Goal: Task Accomplishment & Management: Complete application form

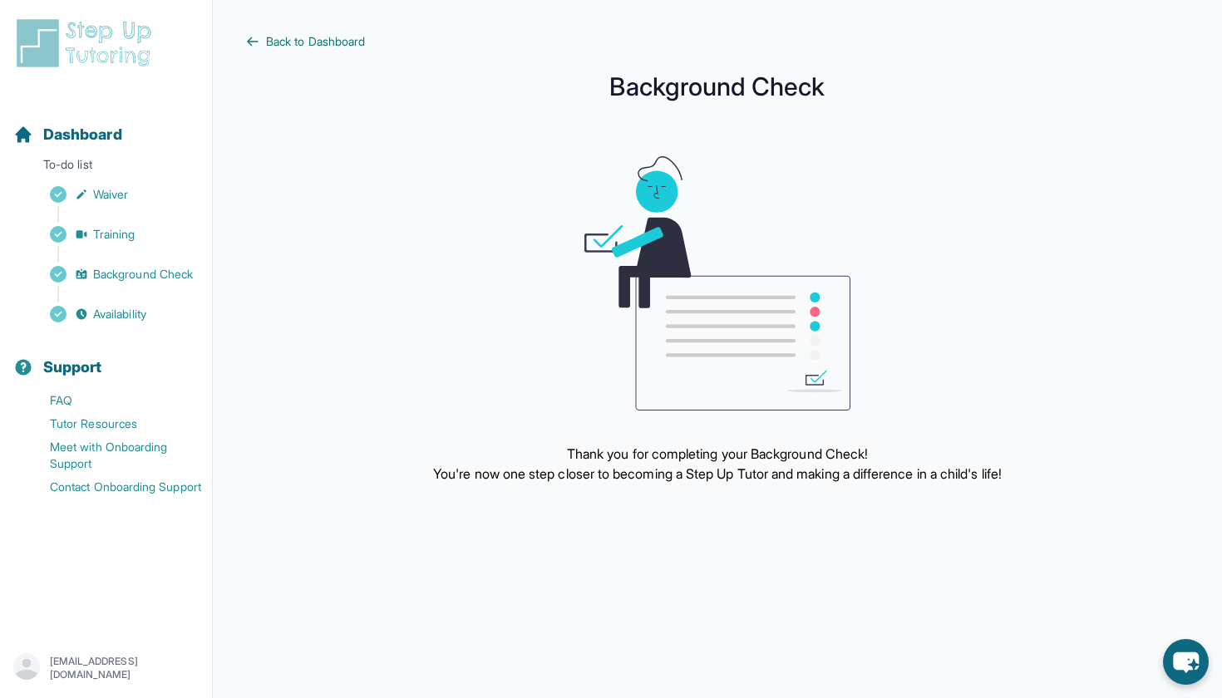
click at [305, 48] on span "Back to Dashboard" at bounding box center [315, 41] width 99 height 17
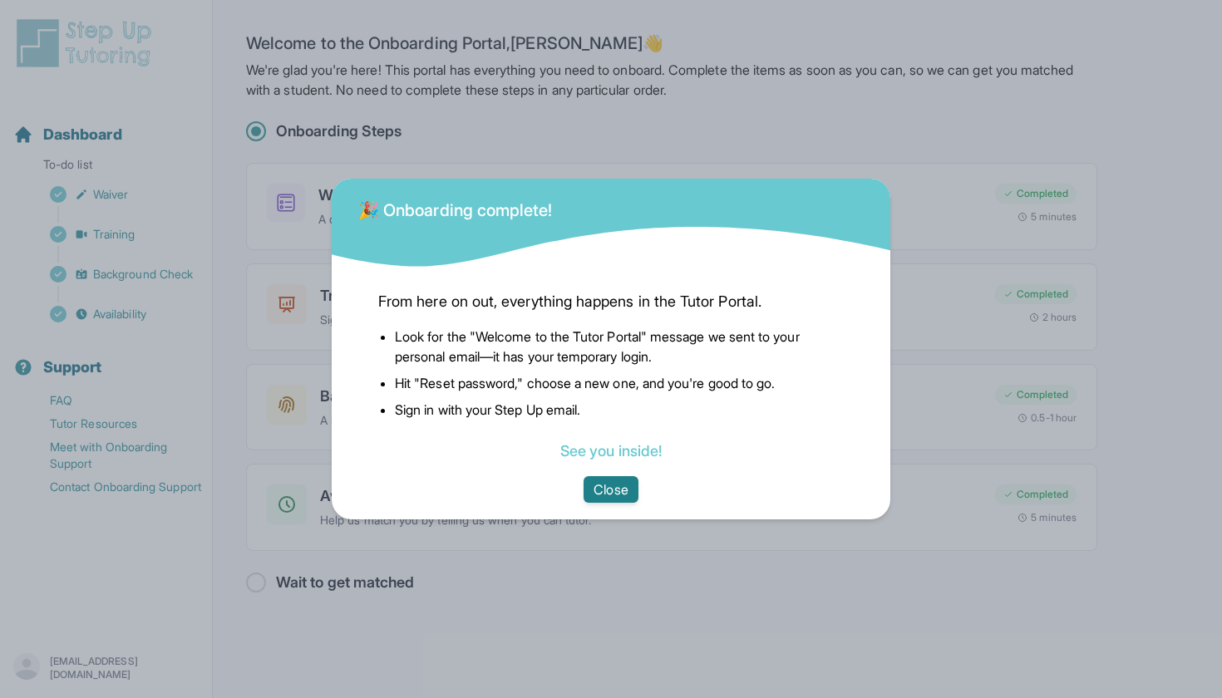
click at [607, 484] on button "Close" at bounding box center [610, 489] width 54 height 27
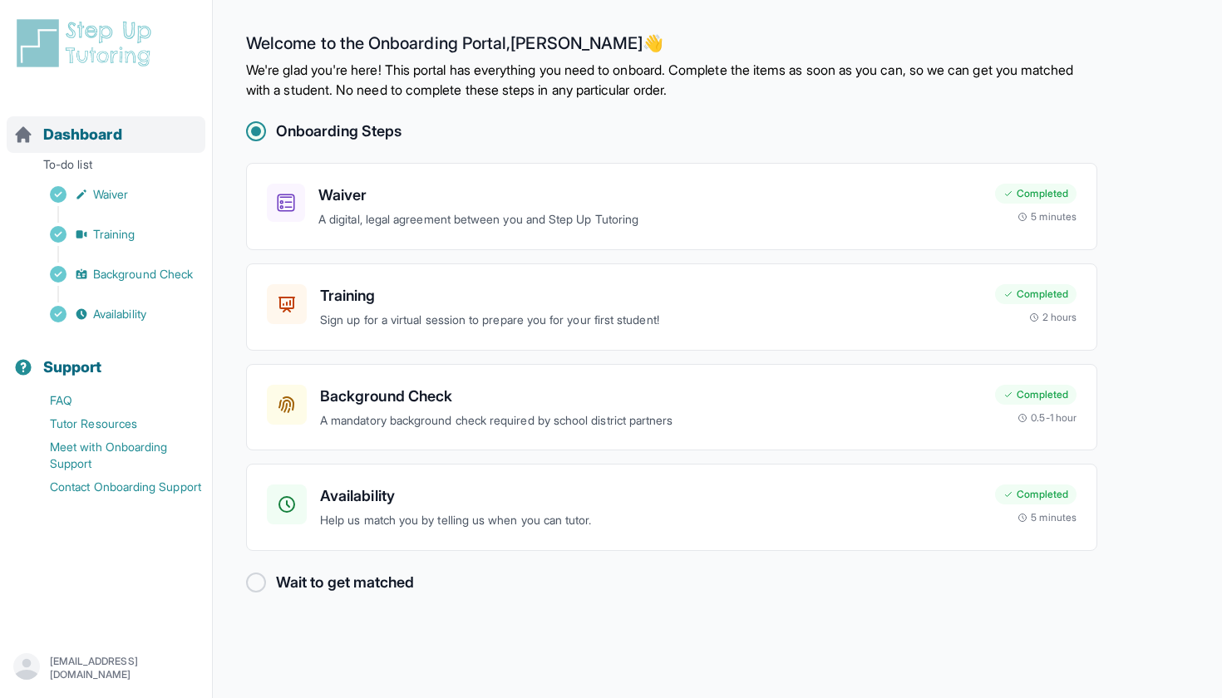
click at [91, 140] on span "Dashboard" at bounding box center [82, 134] width 79 height 23
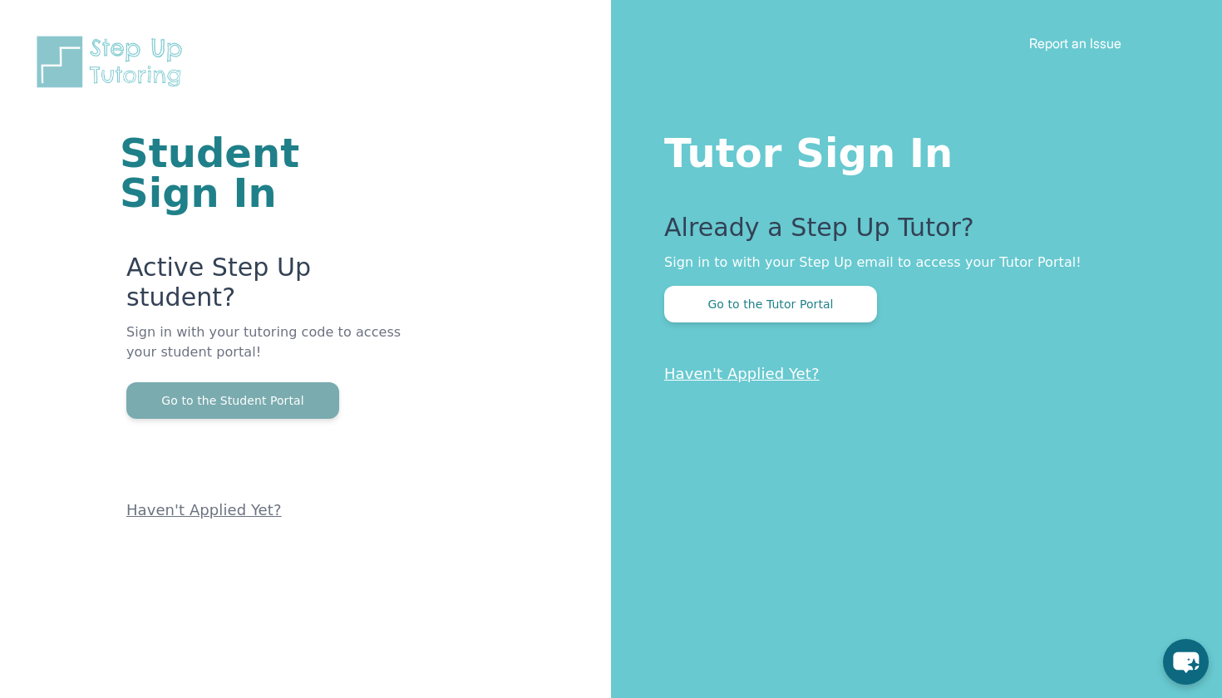
click at [243, 382] on button "Go to the Student Portal" at bounding box center [232, 400] width 213 height 37
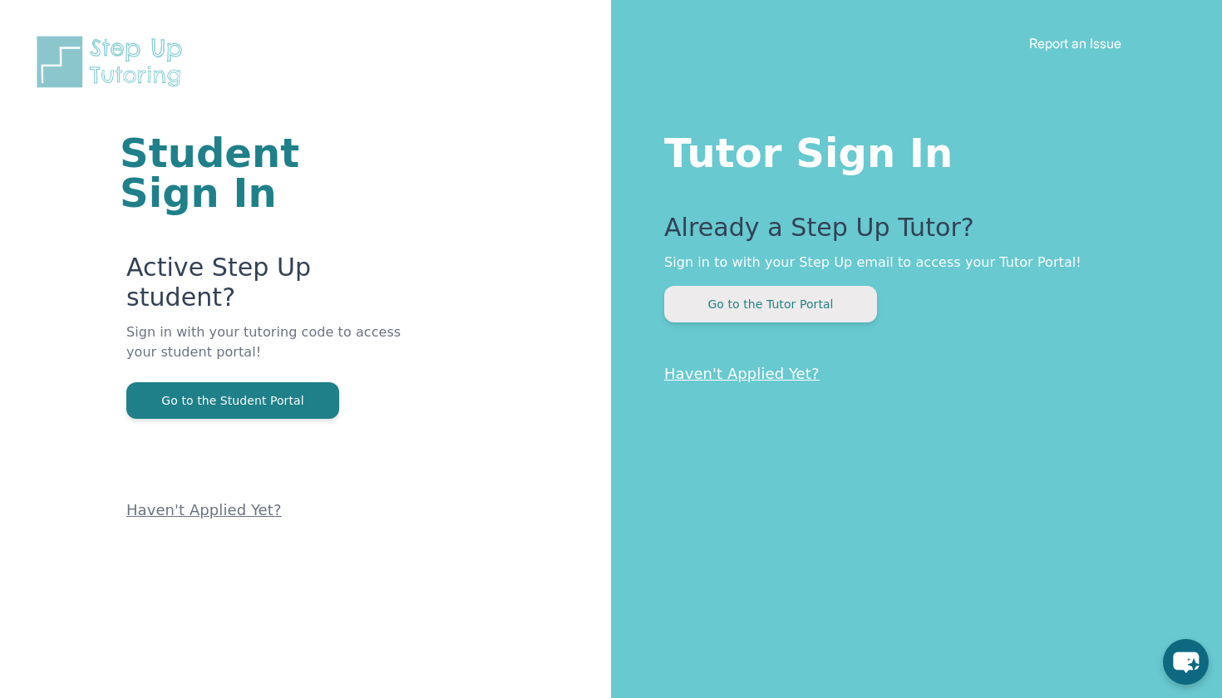
click at [755, 321] on button "Go to the Tutor Portal" at bounding box center [770, 304] width 213 height 37
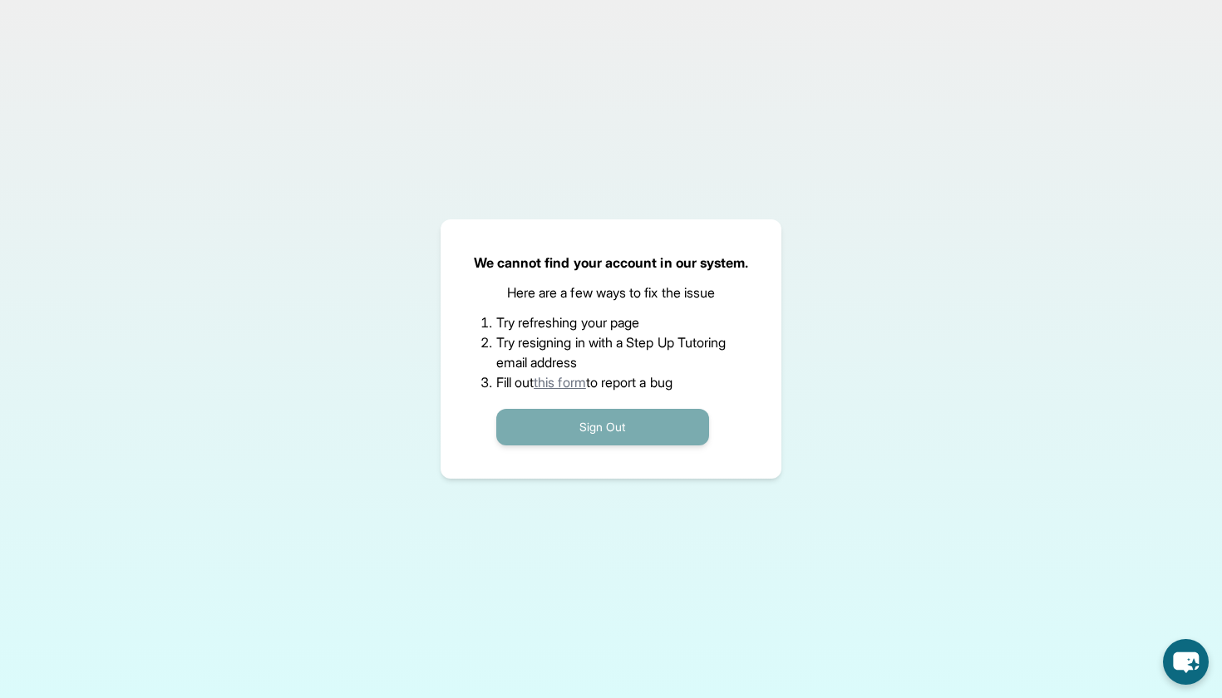
click at [595, 424] on button "Sign Out" at bounding box center [602, 427] width 213 height 37
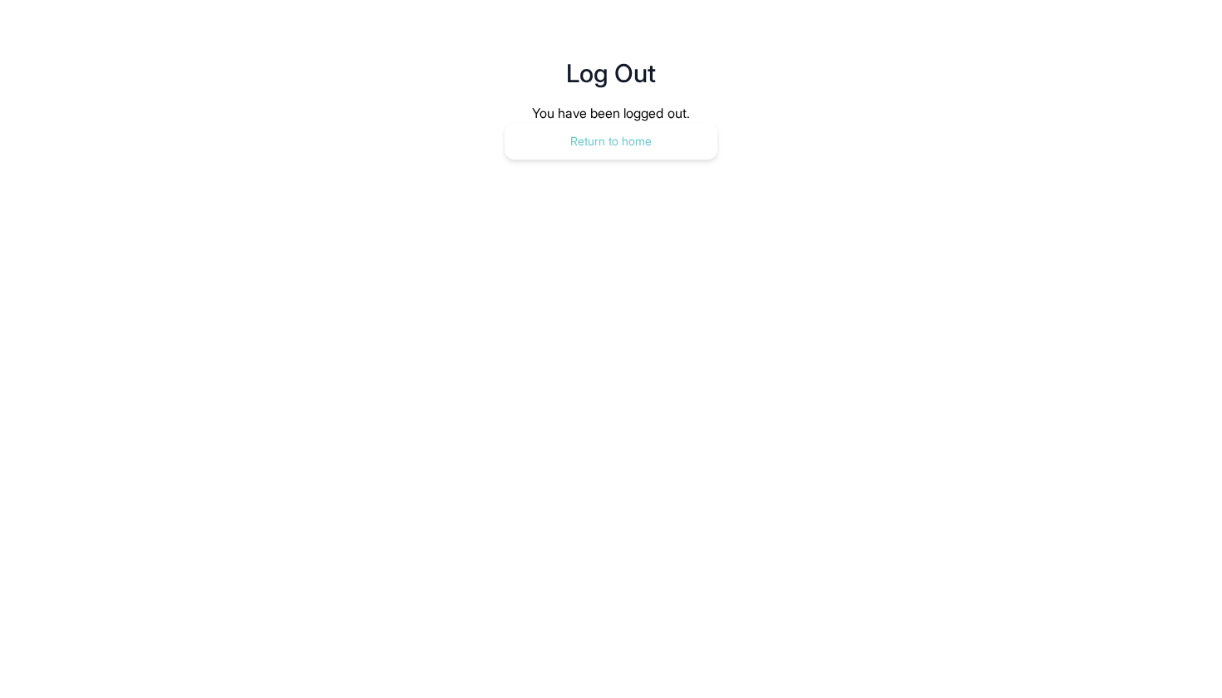
click at [643, 130] on button "Return to home" at bounding box center [610, 141] width 213 height 37
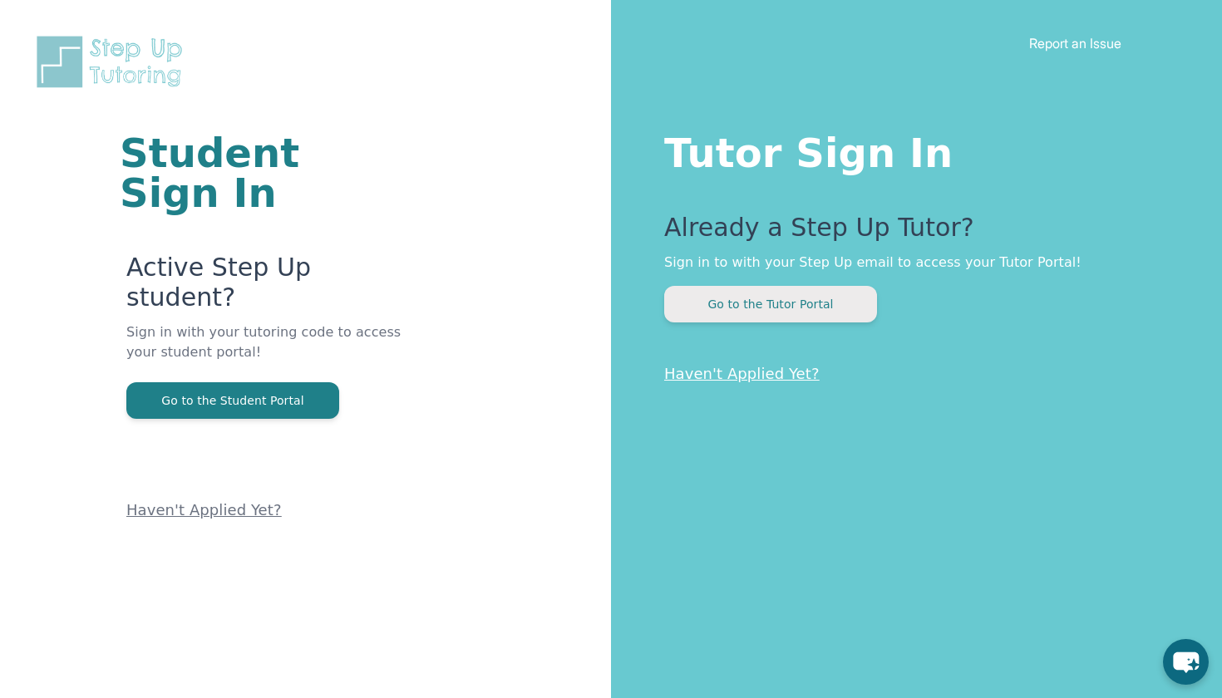
click at [751, 303] on button "Go to the Tutor Portal" at bounding box center [770, 304] width 213 height 37
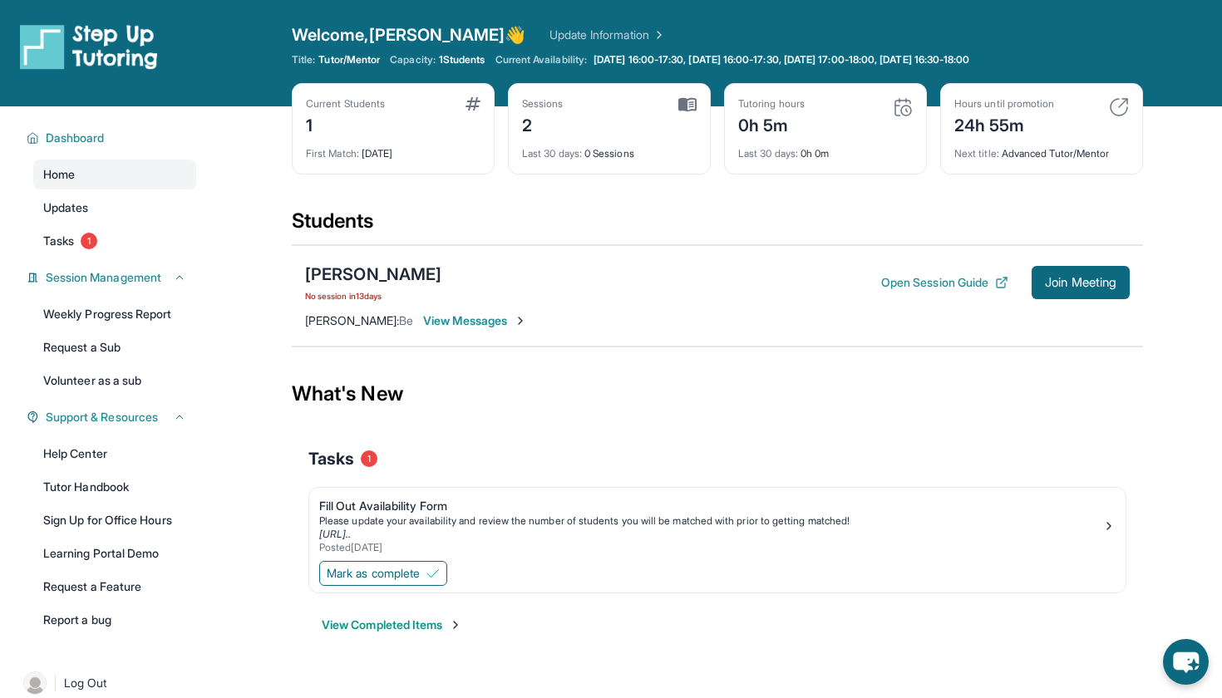
click at [458, 322] on span "View Messages" at bounding box center [475, 320] width 104 height 17
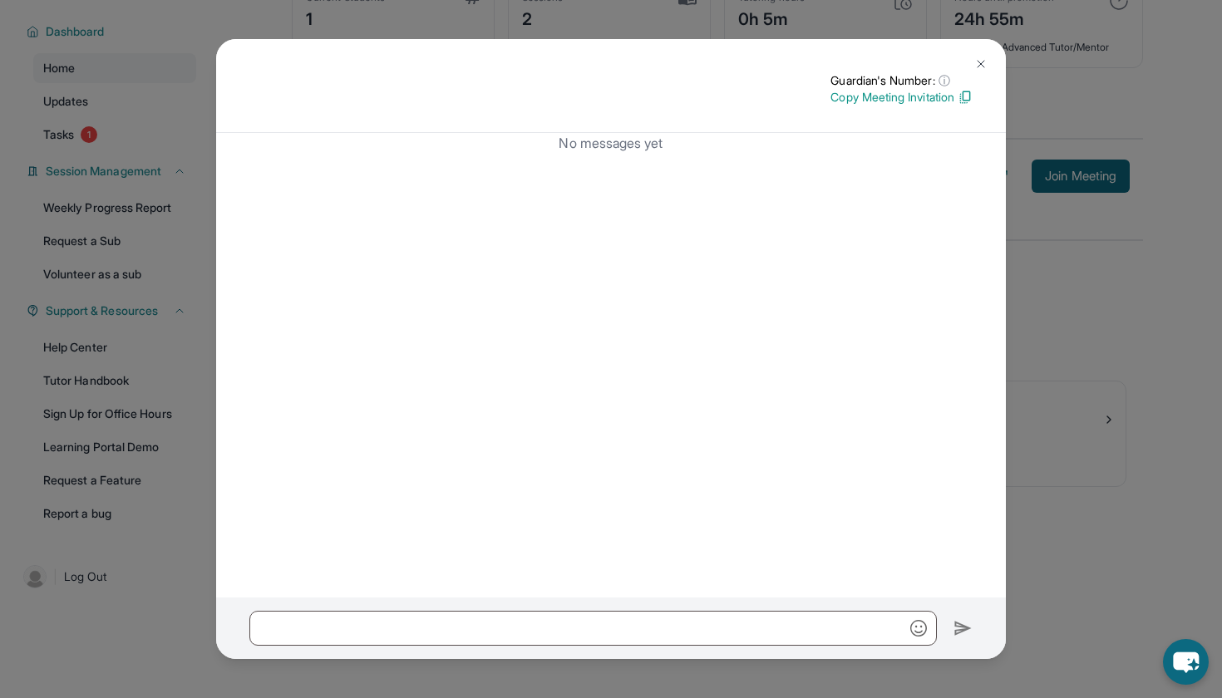
scroll to position [106, 0]
click at [985, 59] on img at bounding box center [980, 63] width 13 height 13
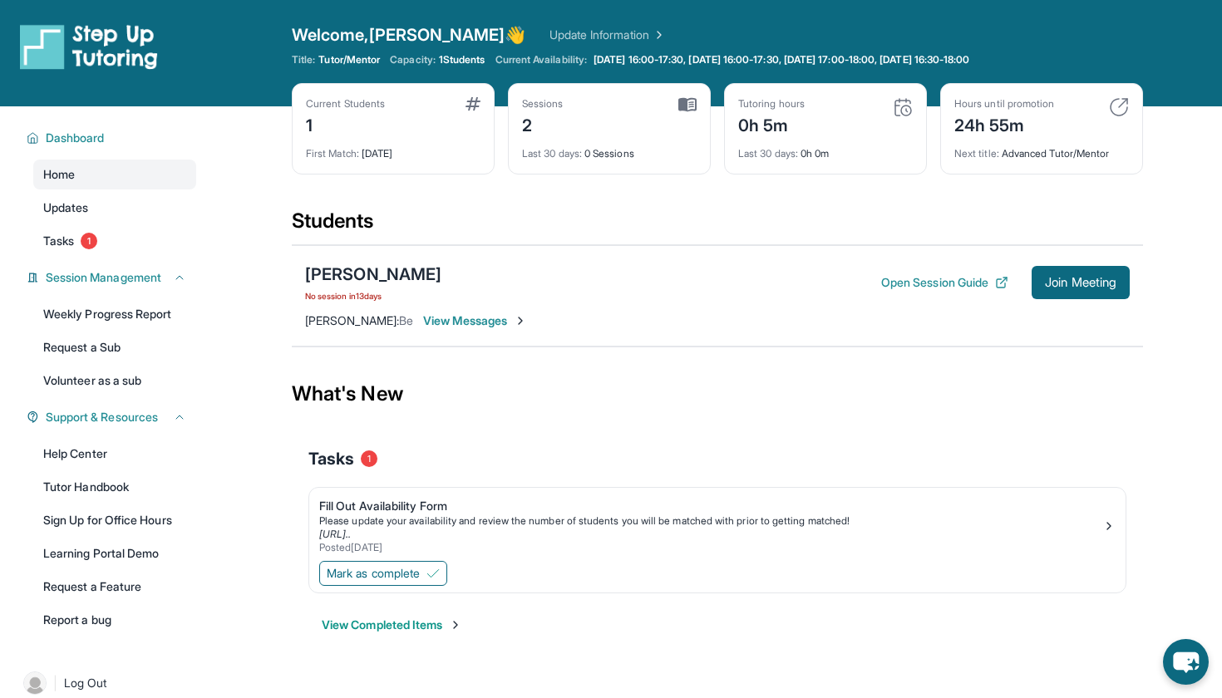
scroll to position [0, 0]
click at [368, 271] on div "Valerie Carrillo" at bounding box center [373, 274] width 136 height 23
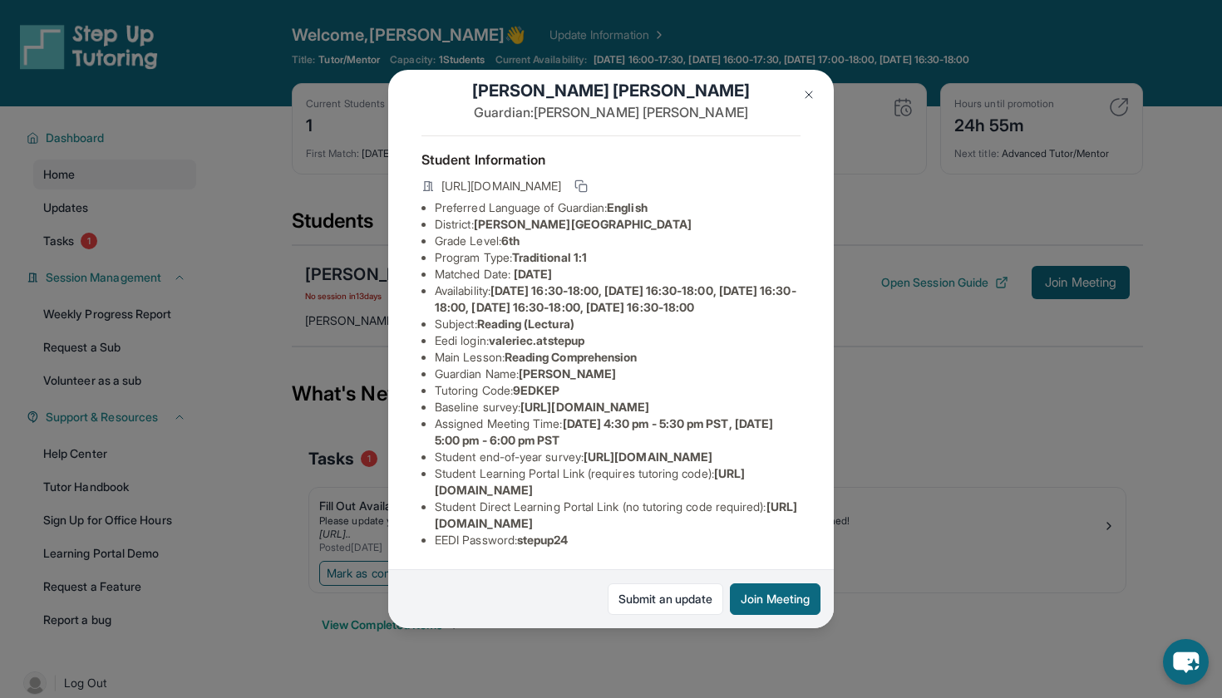
scroll to position [145, 4]
click at [520, 400] on span "https://airtable.com/apprlfn8WjpjBUn2G/shrK0QR6AaNyG5psY?prefill_Type%20of%20Fo…" at bounding box center [584, 407] width 129 height 14
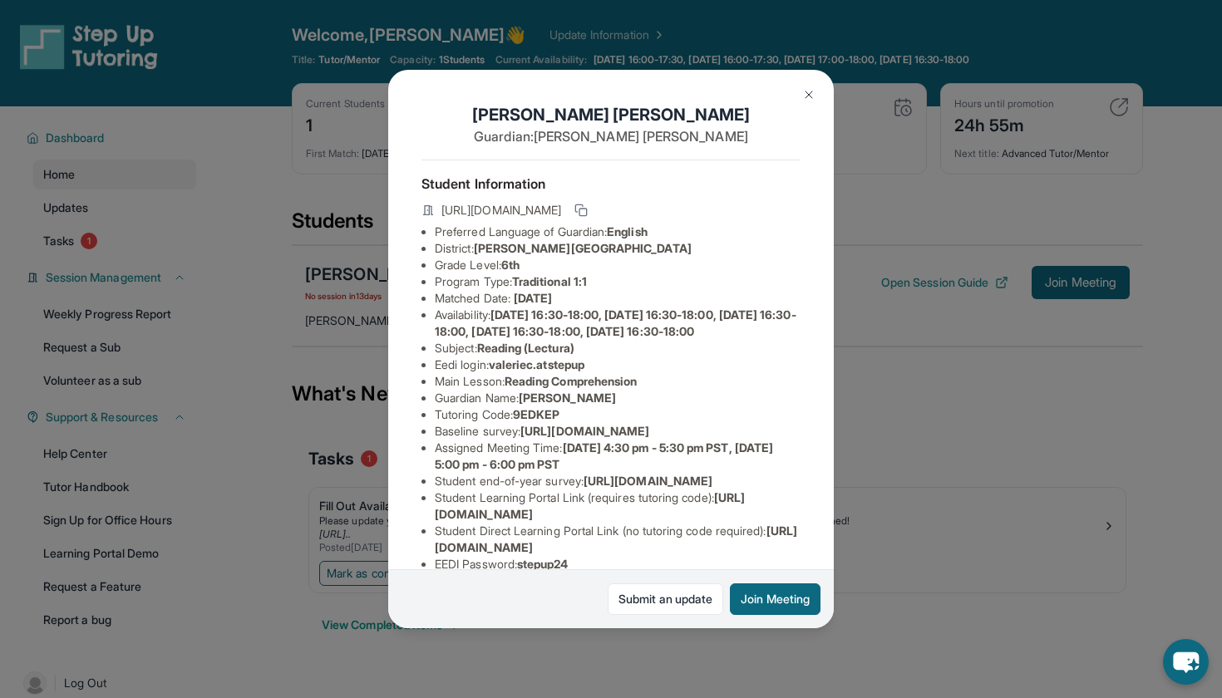
scroll to position [0, 18]
drag, startPoint x: 750, startPoint y: 94, endPoint x: 741, endPoint y: 209, distance: 115.9
click at [750, 209] on div "Valerie Carrillo Guardian: Yanira Carrillo Student Information https://student-…" at bounding box center [610, 349] width 445 height 558
click at [765, 151] on div "Valerie Carrillo Guardian: Yanira Carrillo" at bounding box center [610, 131] width 379 height 57
click at [806, 98] on img at bounding box center [808, 94] width 13 height 13
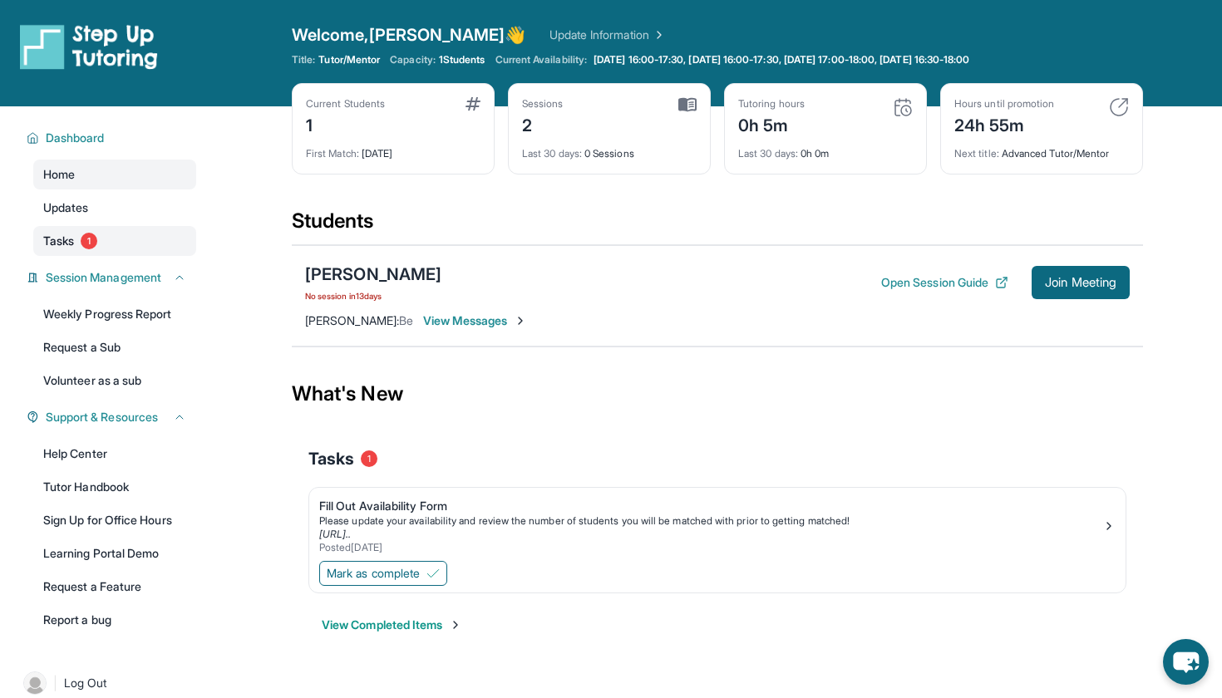
click at [63, 249] on link "Tasks 1" at bounding box center [114, 241] width 163 height 30
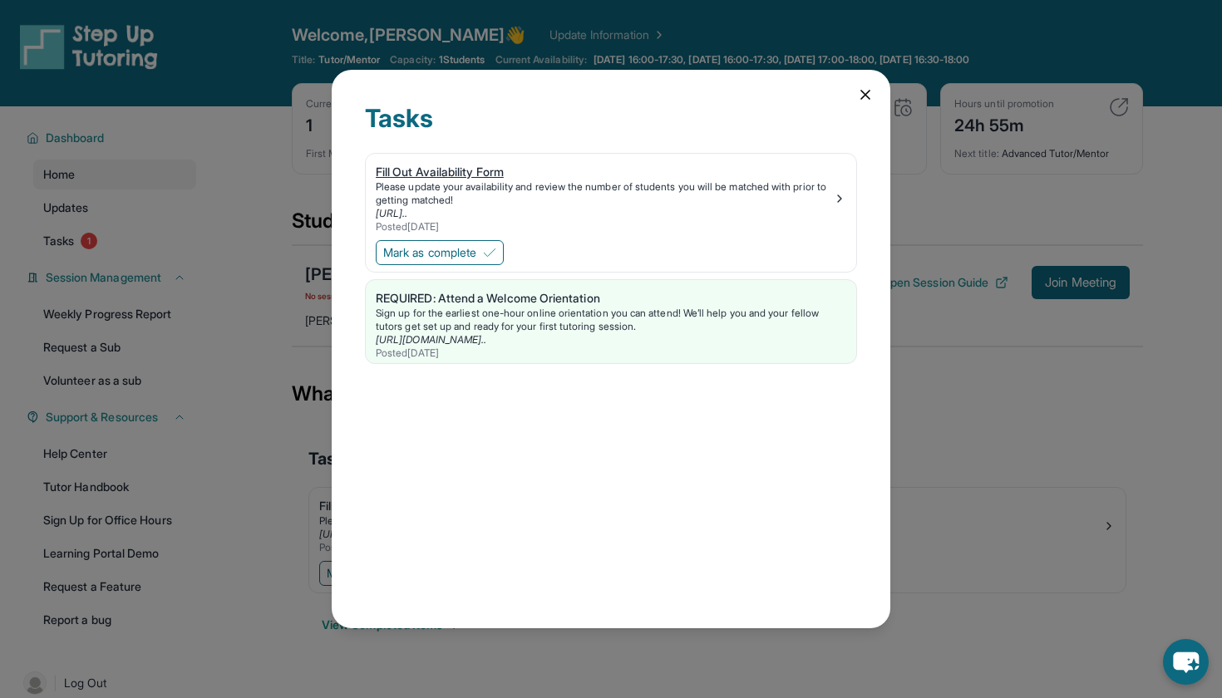
click at [501, 170] on div "Fill Out Availability Form" at bounding box center [604, 172] width 457 height 17
click at [476, 253] on span "Mark as complete" at bounding box center [429, 252] width 93 height 17
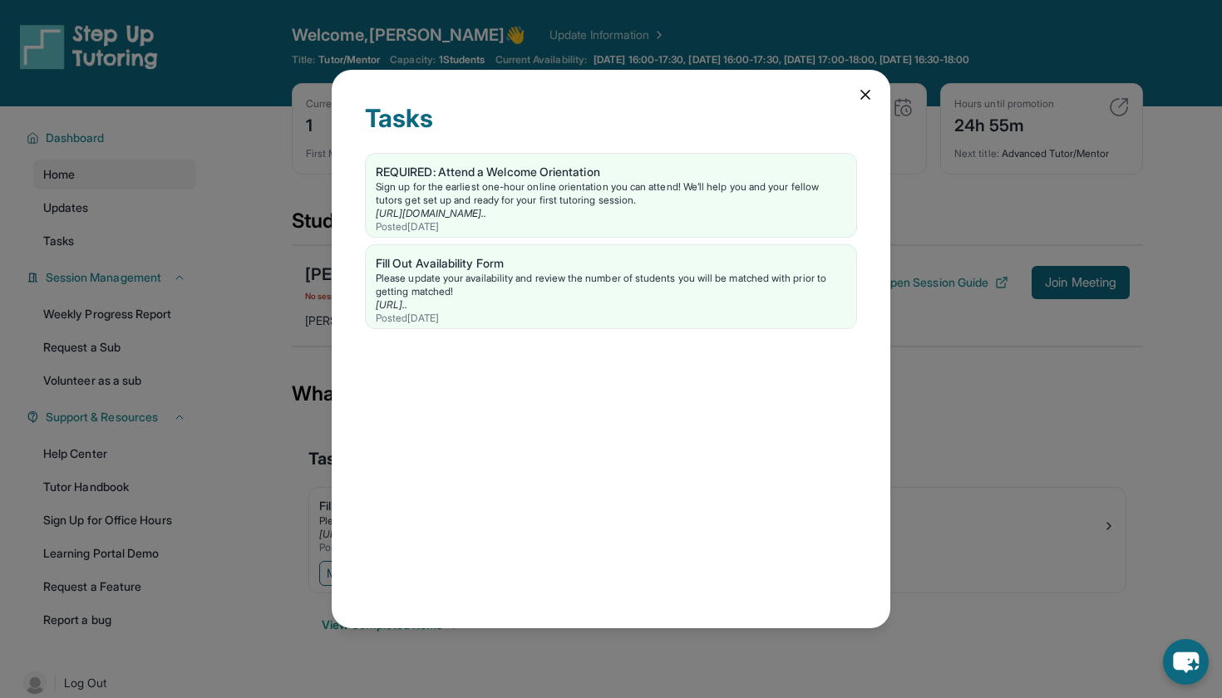
click at [863, 92] on icon at bounding box center [865, 95] width 8 height 8
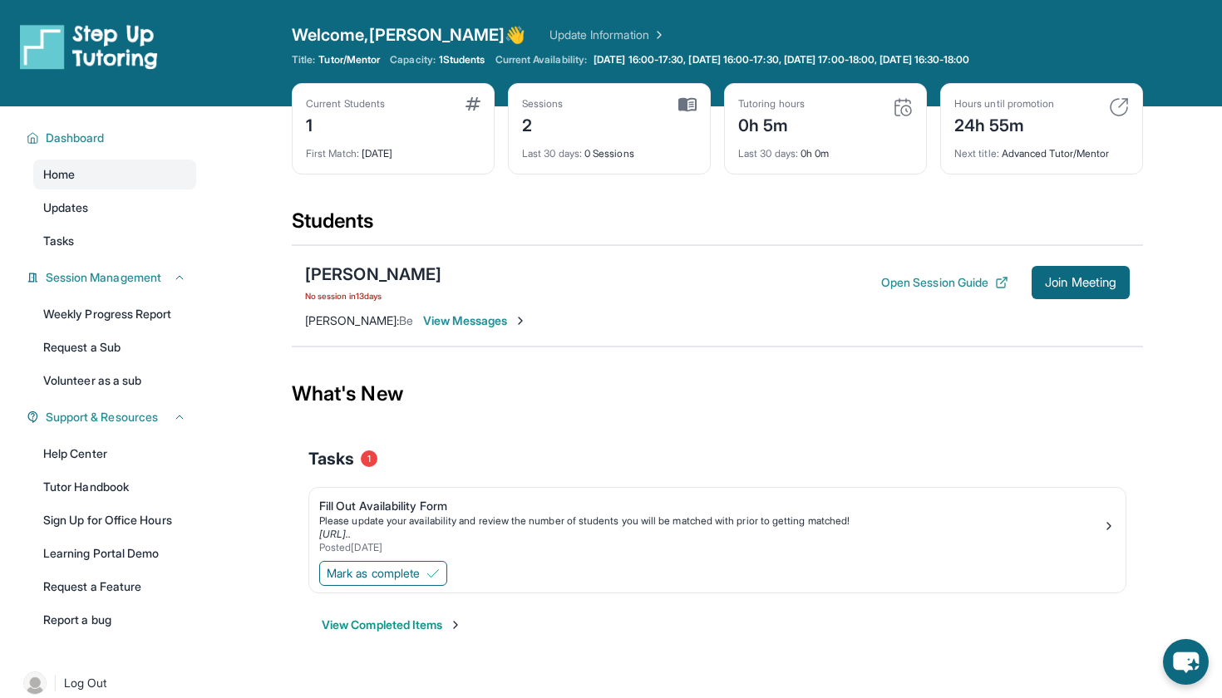
click at [413, 626] on button "View Completed Items" at bounding box center [392, 625] width 140 height 17
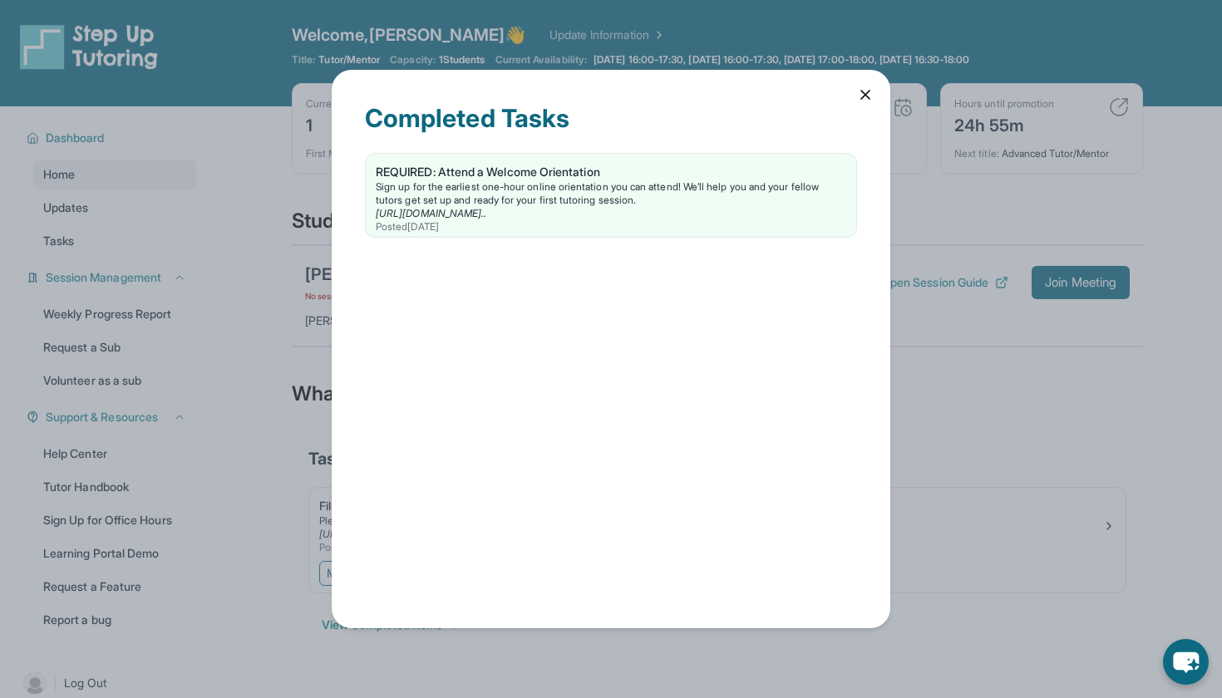
click at [863, 95] on icon at bounding box center [865, 94] width 17 height 17
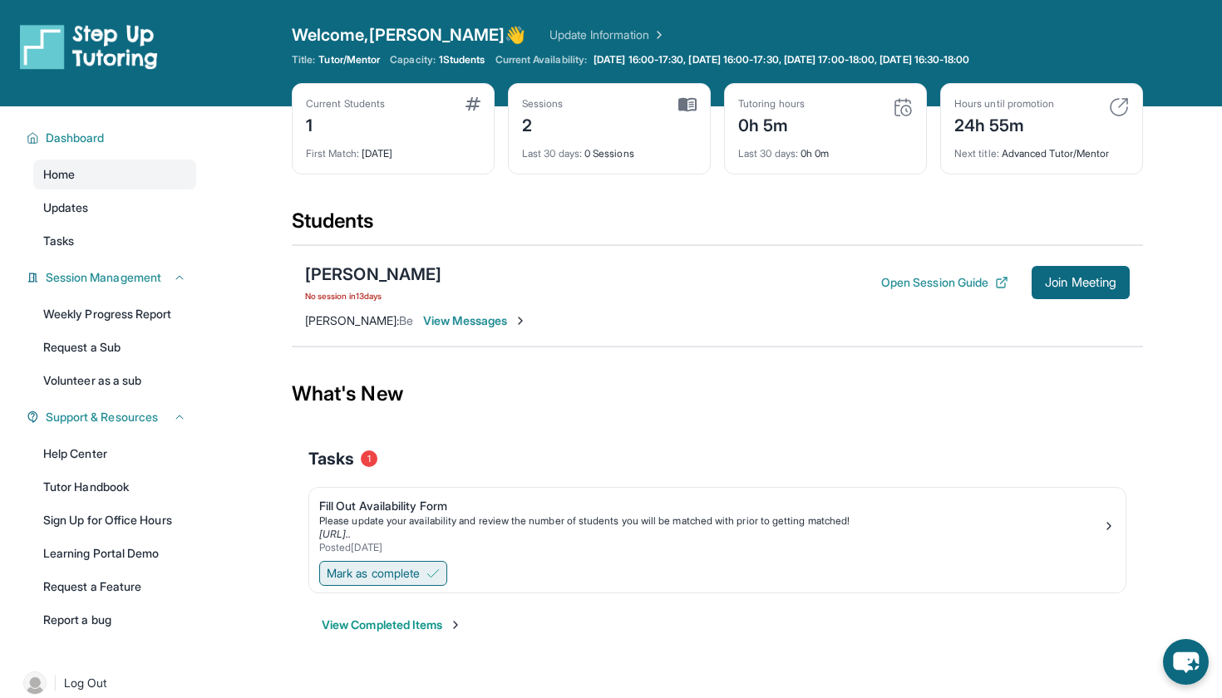
click at [410, 568] on span "Mark as complete" at bounding box center [373, 573] width 93 height 17
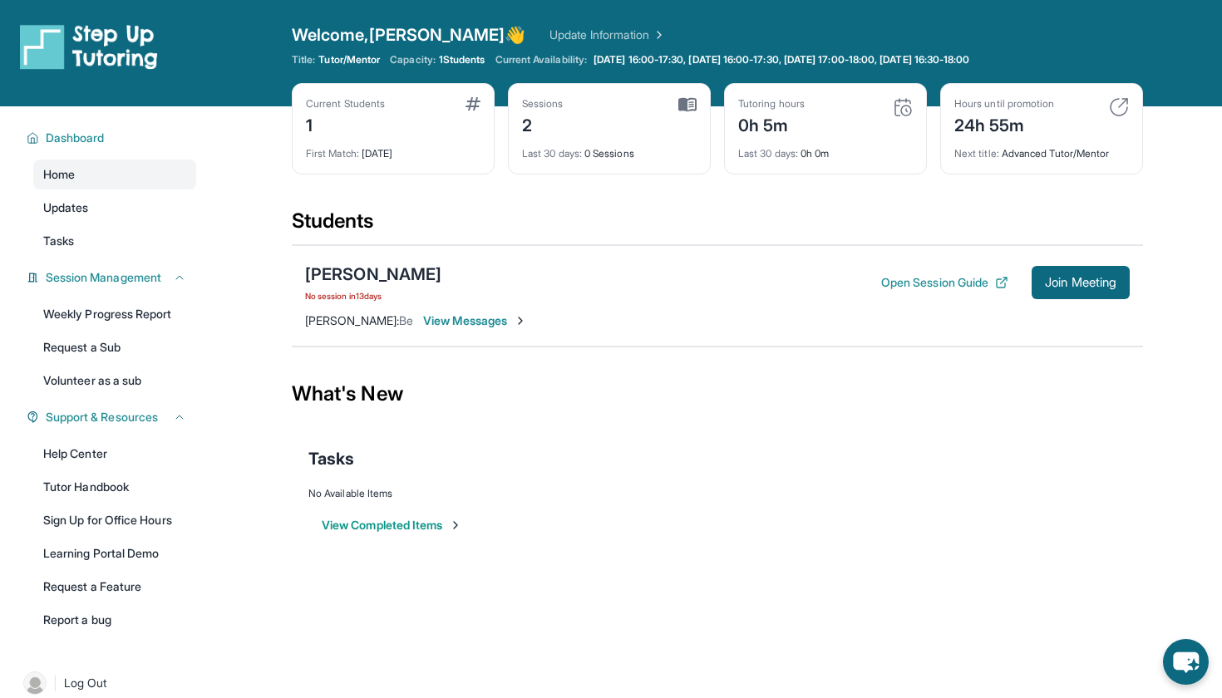
scroll to position [0, 0]
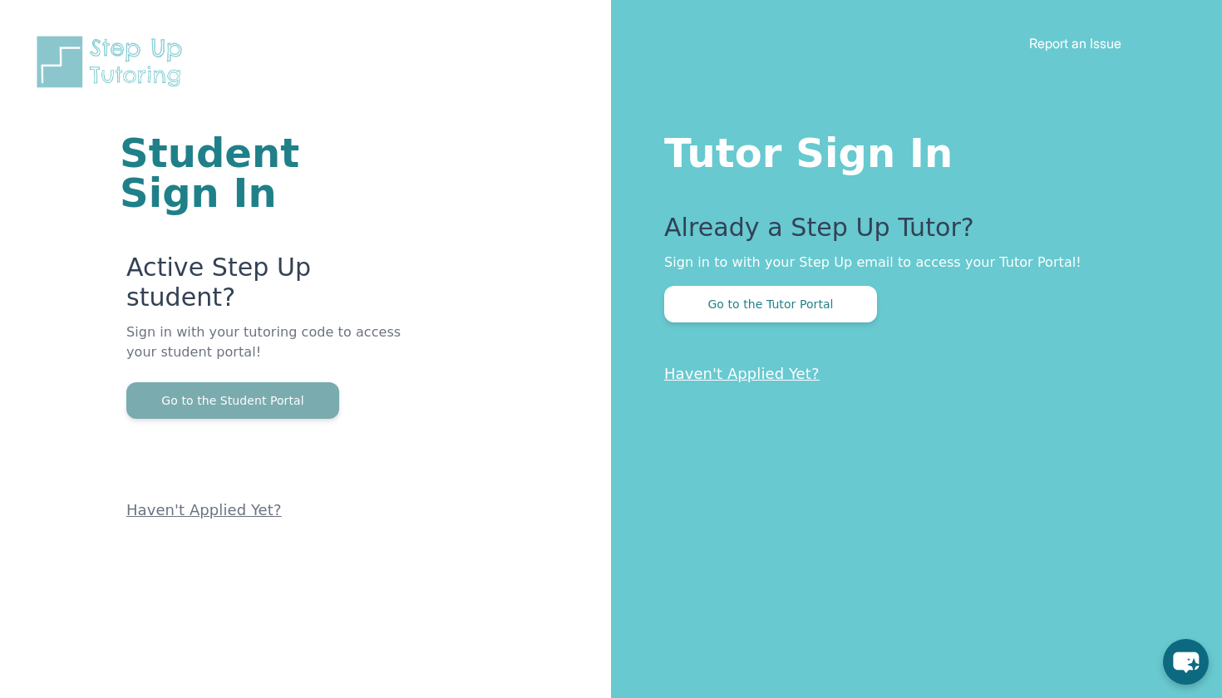
click at [255, 382] on button "Go to the Student Portal" at bounding box center [232, 400] width 213 height 37
